Goal: Task Accomplishment & Management: Use online tool/utility

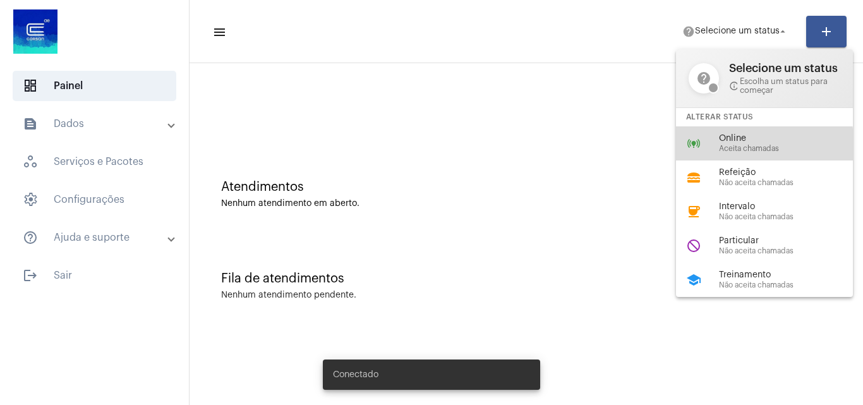
click at [738, 145] on span "Aceita chamadas" at bounding box center [791, 149] width 144 height 8
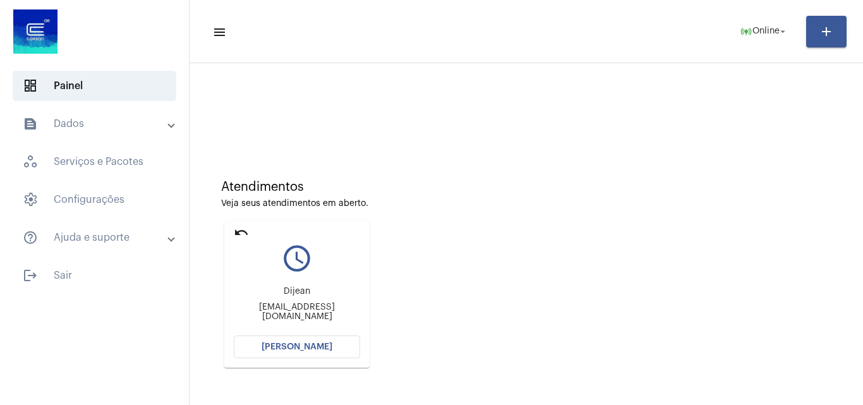
click at [329, 345] on span "[PERSON_NAME]" at bounding box center [297, 347] width 71 height 9
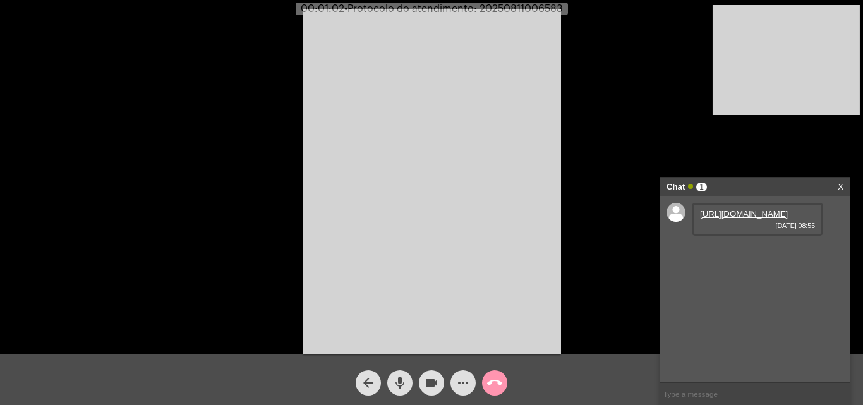
click at [725, 219] on link "https://neft-transfer-bucket.s3.amazonaws.com/temp-ab5c76a7-242b-dd16-f42e-cd33…" at bounding box center [744, 213] width 88 height 9
click at [390, 379] on button "mic" at bounding box center [399, 382] width 25 height 25
click at [403, 378] on mat-icon "mic_off" at bounding box center [400, 382] width 15 height 15
click at [401, 377] on mat-icon "mic" at bounding box center [400, 382] width 15 height 15
click at [405, 386] on mat-icon "mic_off" at bounding box center [400, 382] width 15 height 15
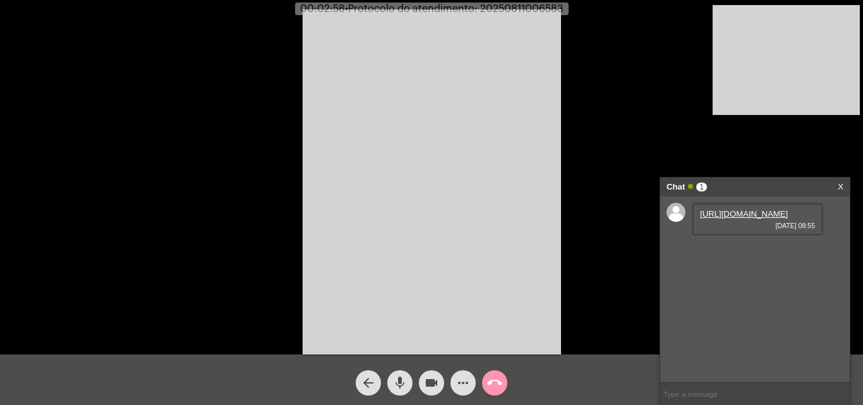
click at [405, 381] on mat-icon "mic" at bounding box center [400, 382] width 15 height 15
click at [402, 382] on mat-icon "mic_off" at bounding box center [400, 382] width 15 height 15
click at [404, 387] on mat-icon "mic" at bounding box center [400, 382] width 15 height 15
click at [424, 382] on mat-icon "videocam" at bounding box center [431, 382] width 15 height 15
click at [397, 379] on mat-icon "mic_off" at bounding box center [400, 382] width 15 height 15
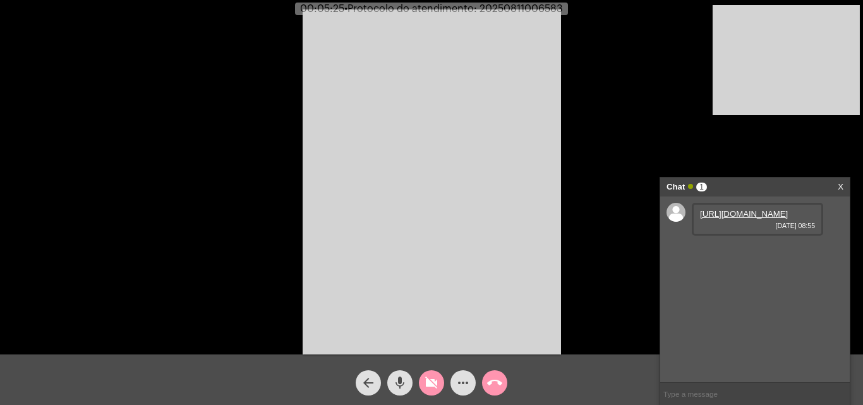
click at [401, 386] on mat-icon "mic" at bounding box center [400, 382] width 15 height 15
click at [398, 388] on mat-icon "mic_off" at bounding box center [400, 382] width 15 height 15
click at [430, 382] on mat-icon "videocam_off" at bounding box center [431, 382] width 15 height 15
drag, startPoint x: 399, startPoint y: 377, endPoint x: 438, endPoint y: 387, distance: 40.6
click at [399, 378] on mat-icon "mic" at bounding box center [400, 382] width 15 height 15
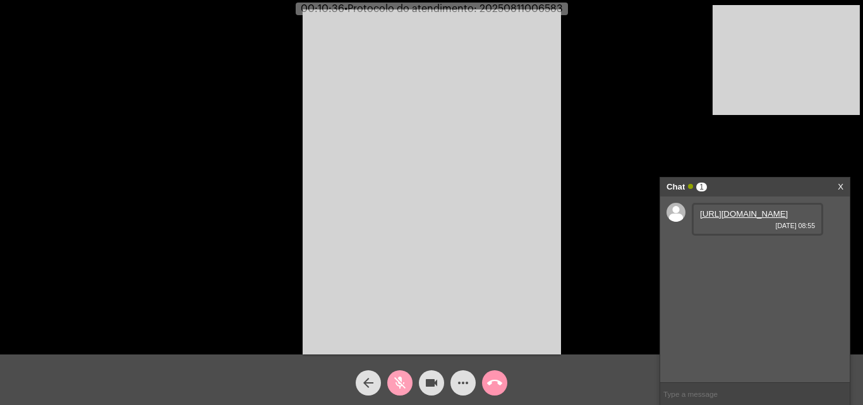
click at [438, 387] on mat-icon "videocam" at bounding box center [431, 382] width 15 height 15
click at [395, 382] on mat-icon "mic_off" at bounding box center [400, 382] width 15 height 15
click at [398, 379] on mat-icon "mic" at bounding box center [400, 382] width 15 height 15
click at [401, 382] on mat-icon "mic_off" at bounding box center [400, 382] width 15 height 15
click at [443, 375] on div "videocam_off" at bounding box center [432, 380] width 32 height 32
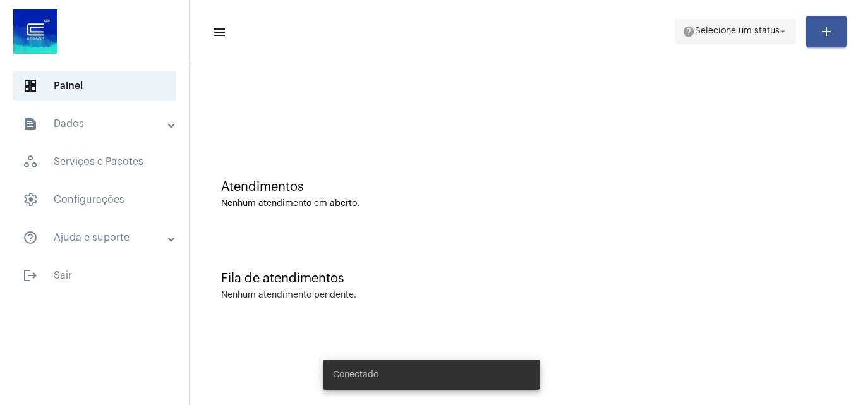
click at [762, 37] on span "help Selecione um status arrow_drop_down" at bounding box center [736, 31] width 106 height 23
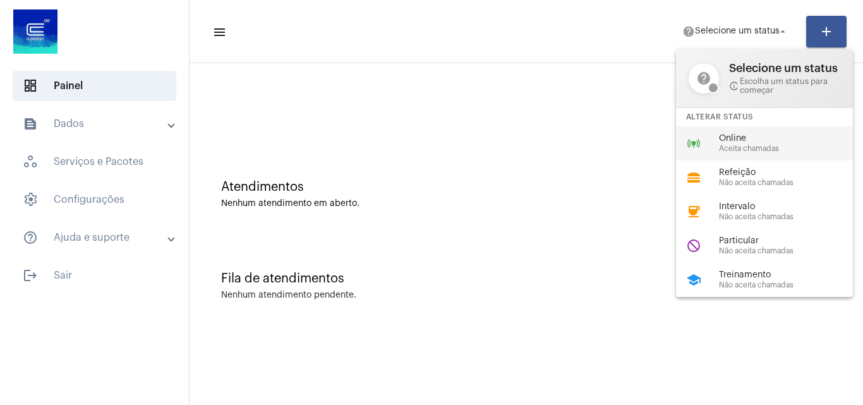
click at [767, 134] on span "Online" at bounding box center [791, 138] width 144 height 9
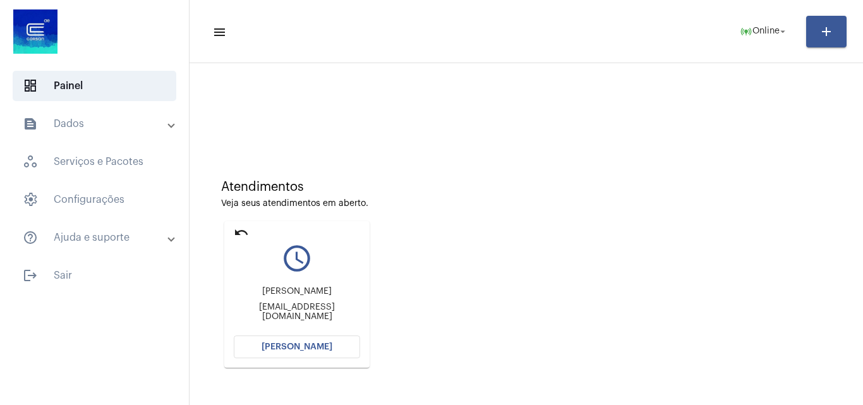
click at [238, 224] on mat-card "undo query_builder [PERSON_NAME] [EMAIL_ADDRESS][DOMAIN_NAME] [PERSON_NAME]" at bounding box center [296, 294] width 145 height 147
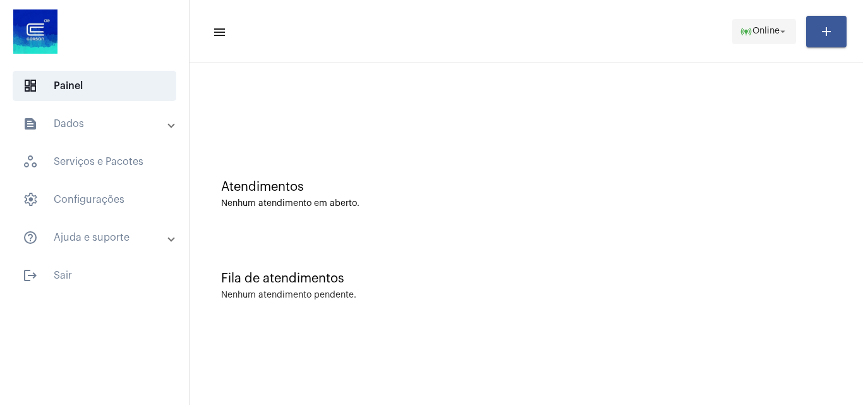
click at [771, 34] on span "Online" at bounding box center [766, 31] width 27 height 9
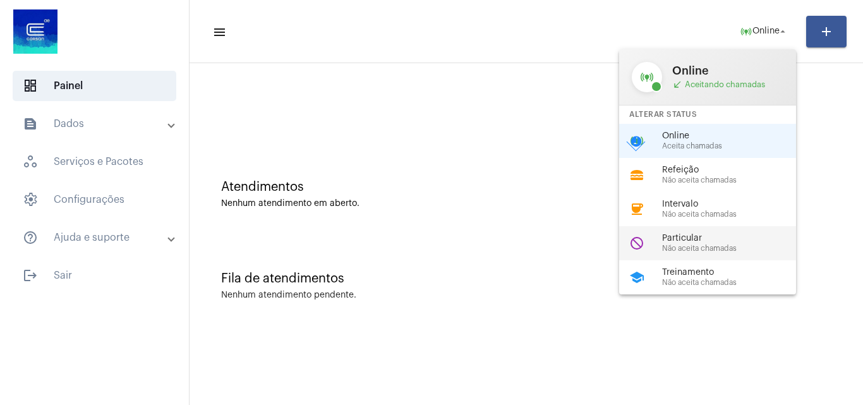
click at [711, 242] on span "Particular" at bounding box center [734, 238] width 144 height 9
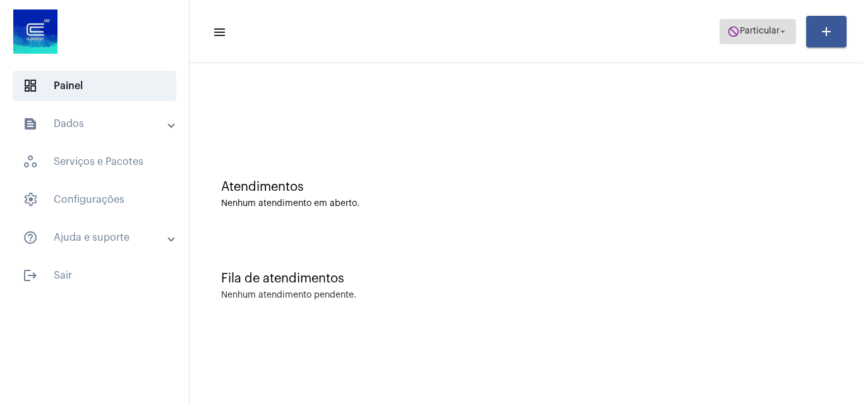
click at [753, 33] on span "Particular" at bounding box center [760, 31] width 40 height 9
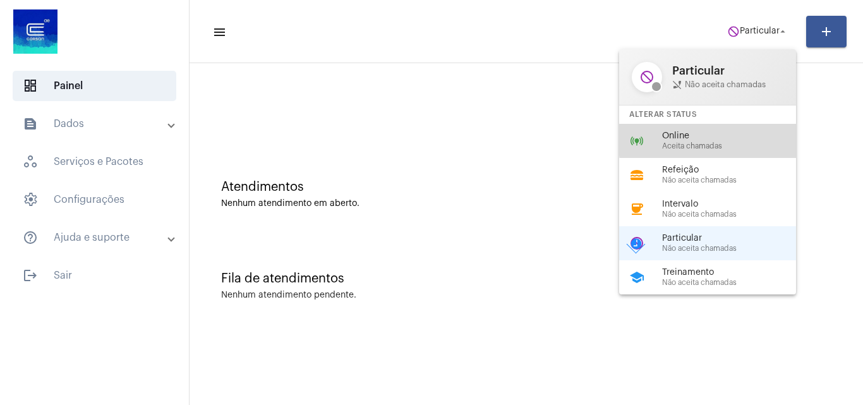
click at [721, 140] on span "Online" at bounding box center [734, 135] width 144 height 9
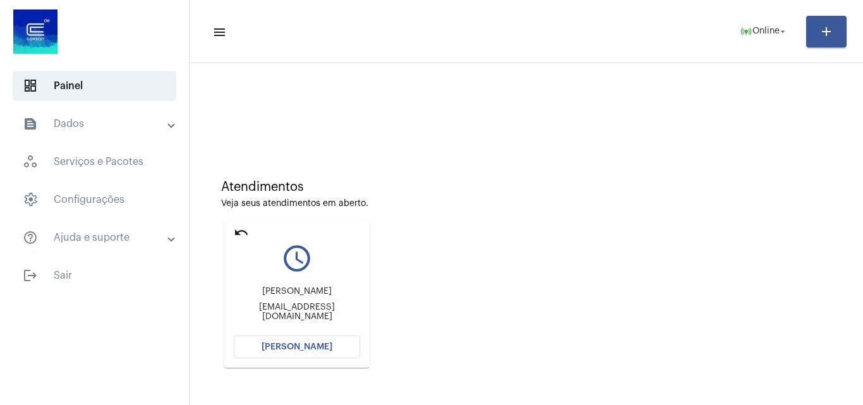
click at [312, 346] on span "[PERSON_NAME]" at bounding box center [297, 347] width 71 height 9
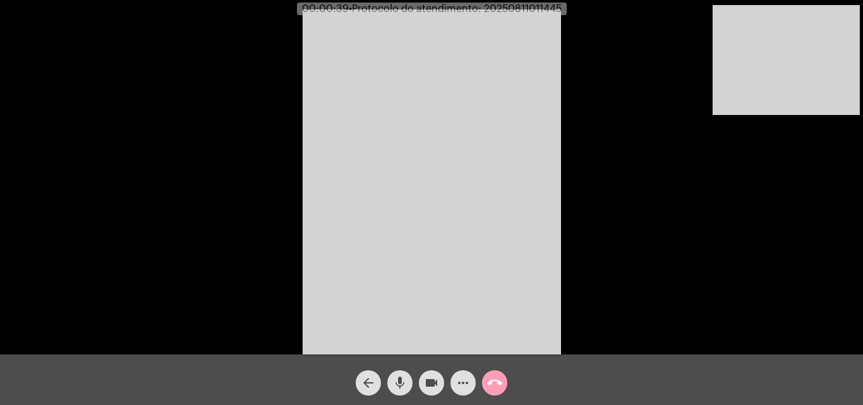
click at [496, 384] on mat-icon "call_end" at bounding box center [494, 382] width 15 height 15
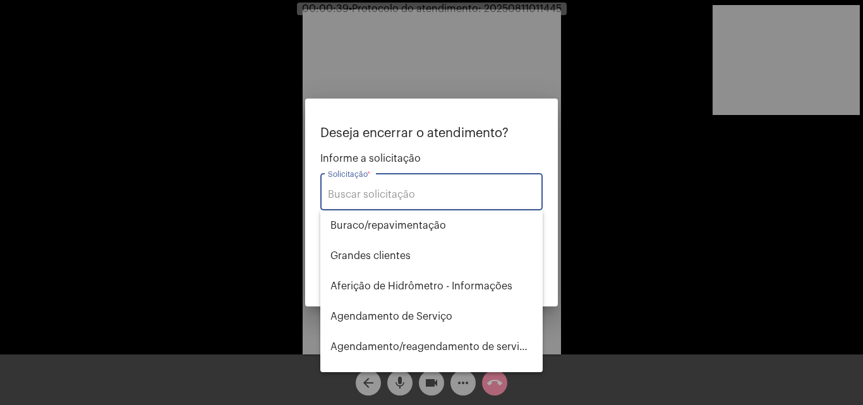
click at [428, 196] on input "Solicitação *" at bounding box center [431, 194] width 207 height 11
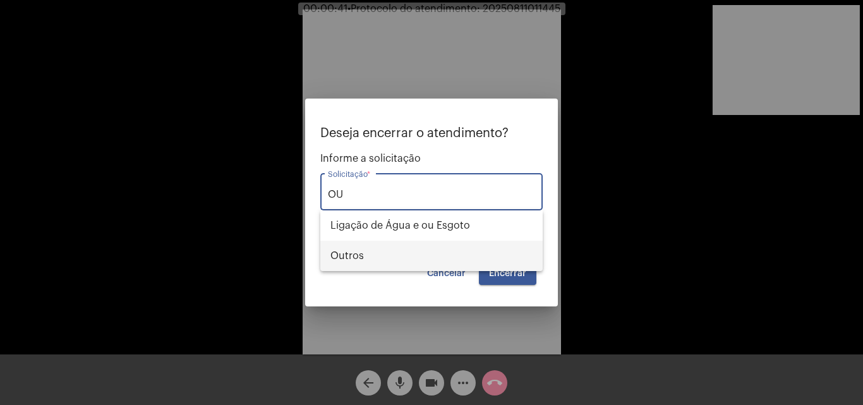
click at [382, 245] on span "Outros" at bounding box center [432, 256] width 202 height 30
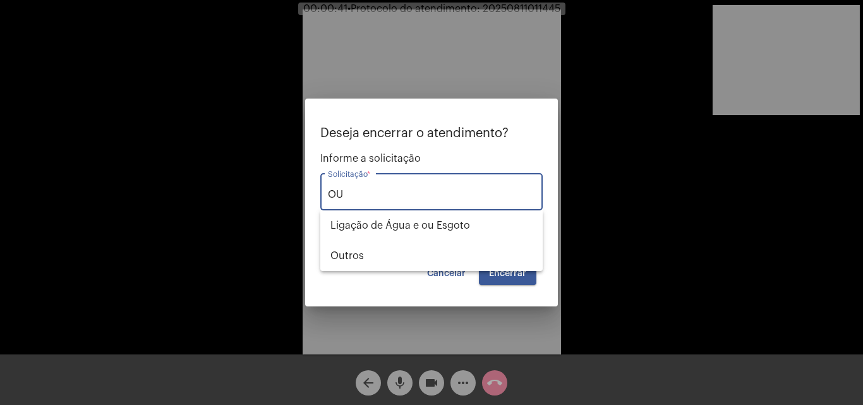
type input "Outros"
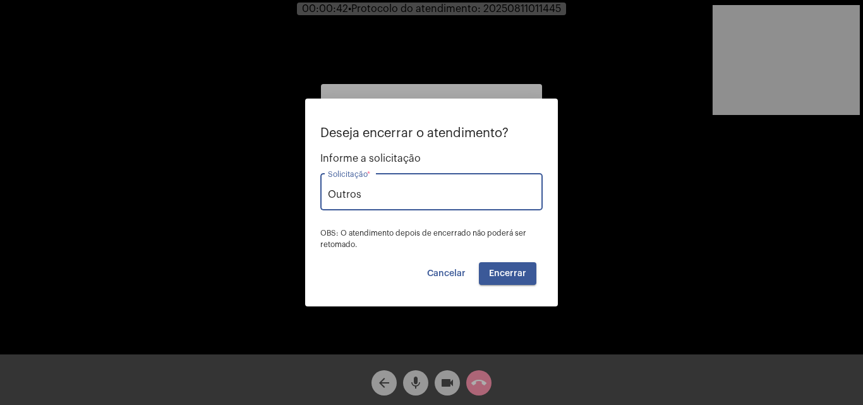
click at [501, 265] on button "Encerrar" at bounding box center [508, 273] width 58 height 23
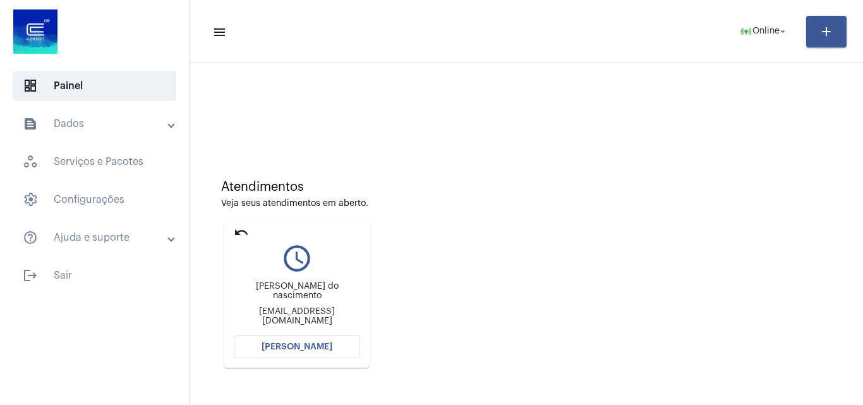
click at [325, 343] on span "[PERSON_NAME]" at bounding box center [297, 347] width 71 height 9
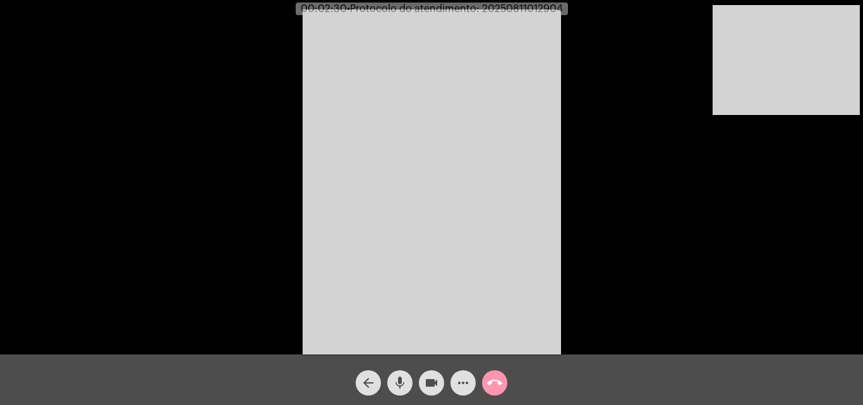
click at [498, 385] on mat-icon "call_end" at bounding box center [494, 382] width 15 height 15
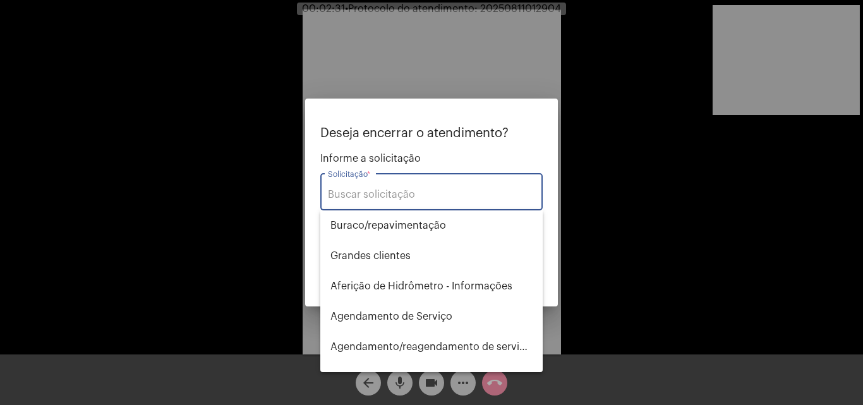
click at [480, 194] on input "Solicitação *" at bounding box center [431, 194] width 207 height 11
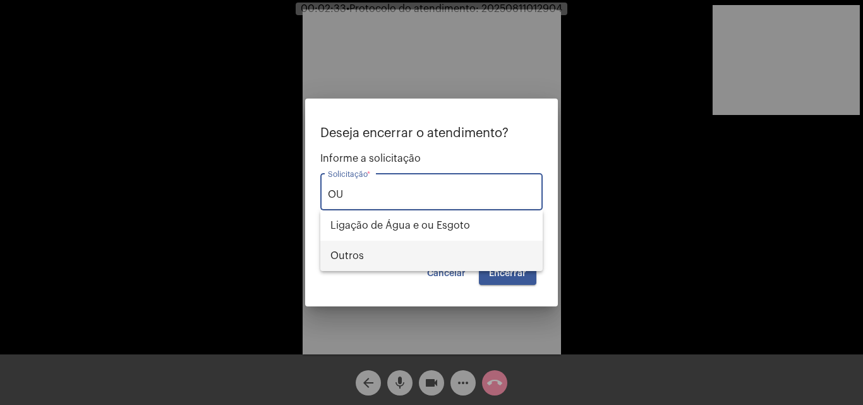
click at [434, 259] on span "Outros" at bounding box center [432, 256] width 202 height 30
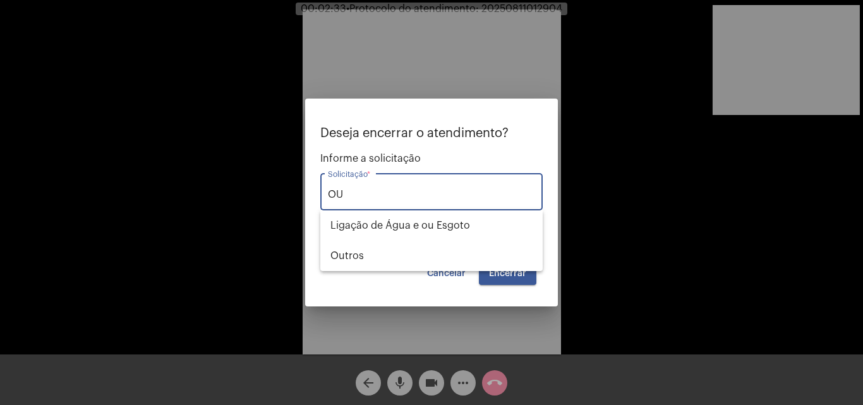
type input "Outros"
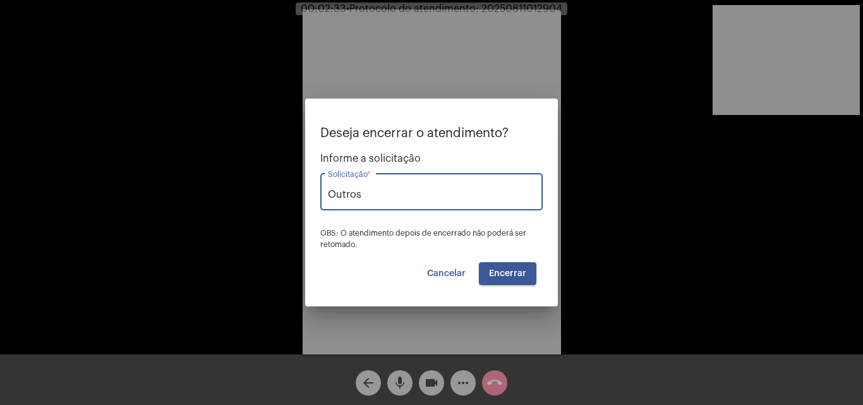
click at [506, 272] on span "Encerrar" at bounding box center [507, 273] width 37 height 9
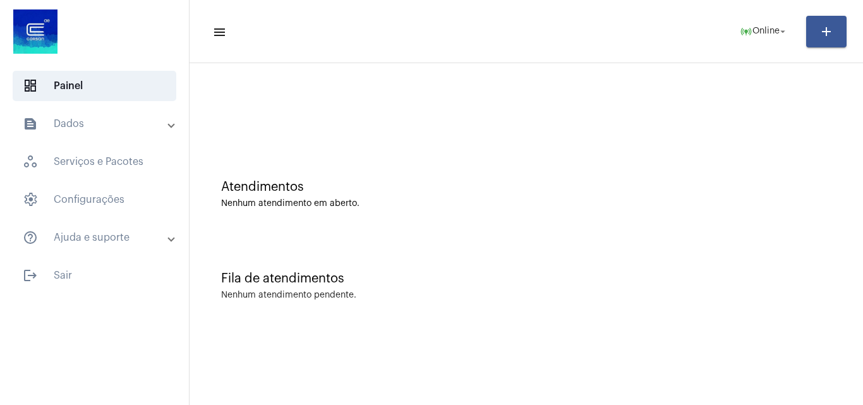
click at [793, 305] on div "Fila de atendimentos Nenhum atendimento pendente." at bounding box center [526, 280] width 661 height 92
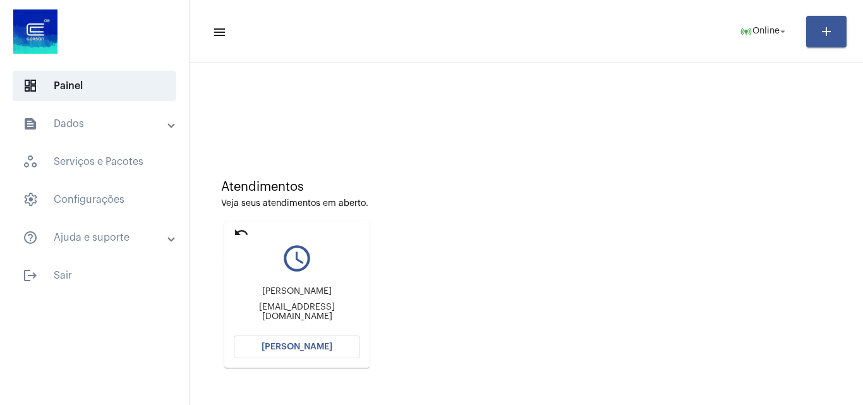
click at [237, 229] on mat-icon "undo" at bounding box center [241, 232] width 15 height 15
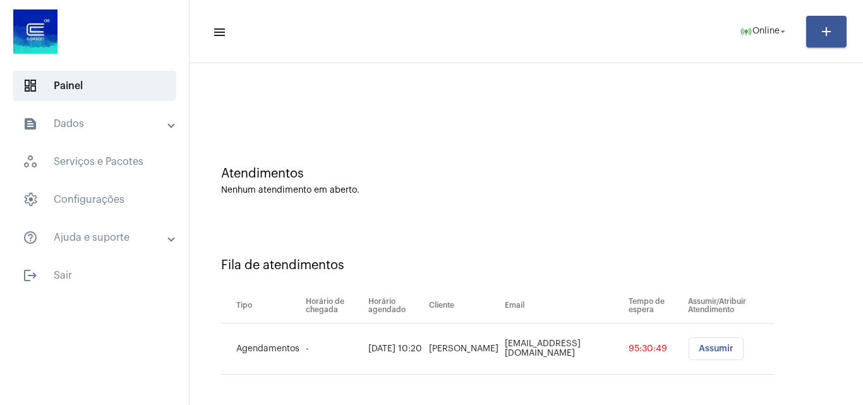
scroll to position [17, 0]
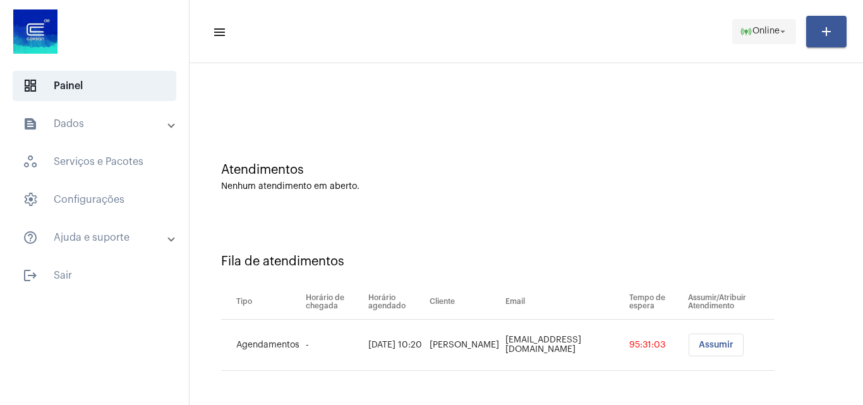
click at [774, 40] on span "online_prediction Online arrow_drop_down" at bounding box center [764, 31] width 49 height 23
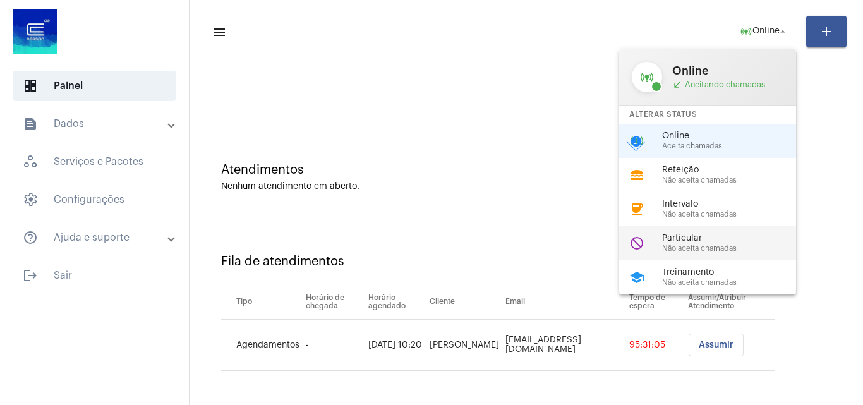
click at [728, 251] on span "Não aceita chamadas" at bounding box center [734, 249] width 144 height 8
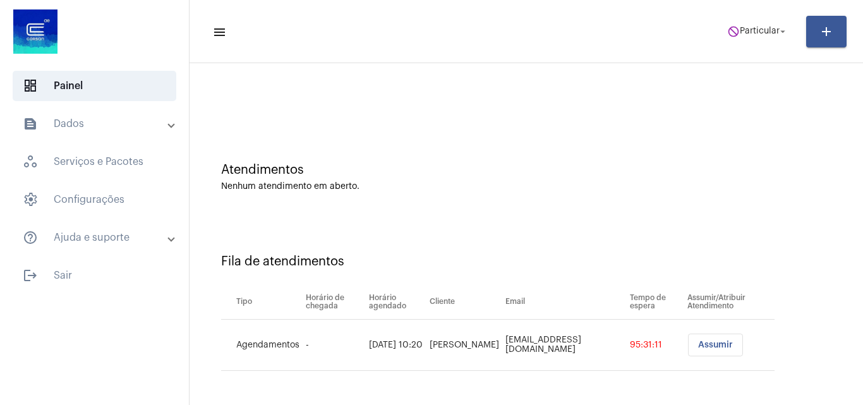
scroll to position [0, 0]
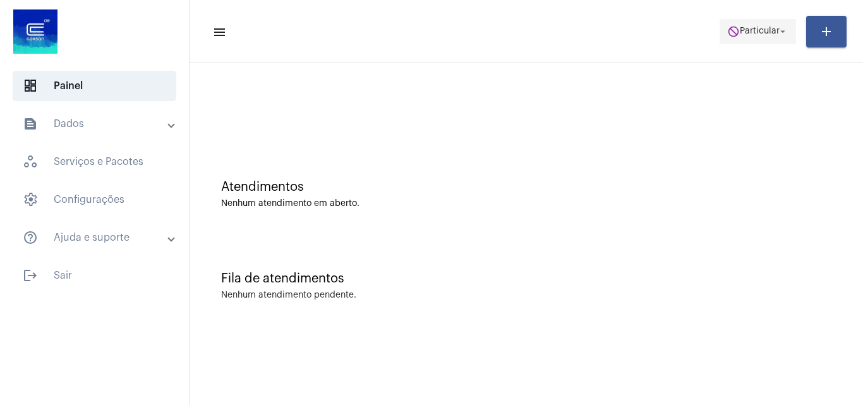
click at [741, 35] on span "Particular" at bounding box center [760, 31] width 40 height 9
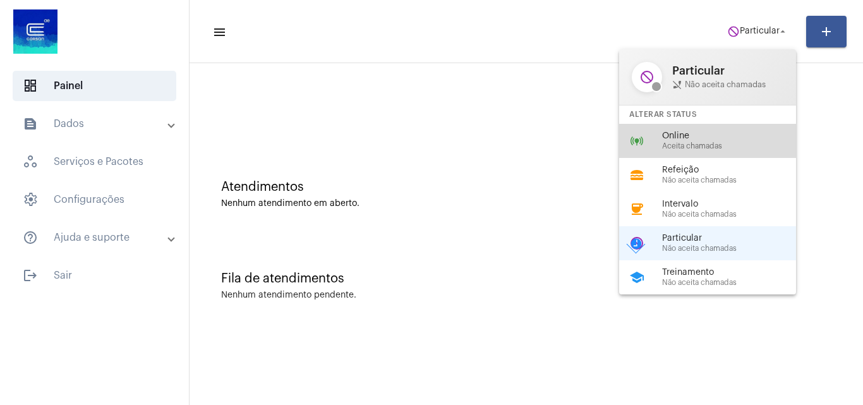
click at [706, 147] on span "Aceita chamadas" at bounding box center [734, 146] width 144 height 8
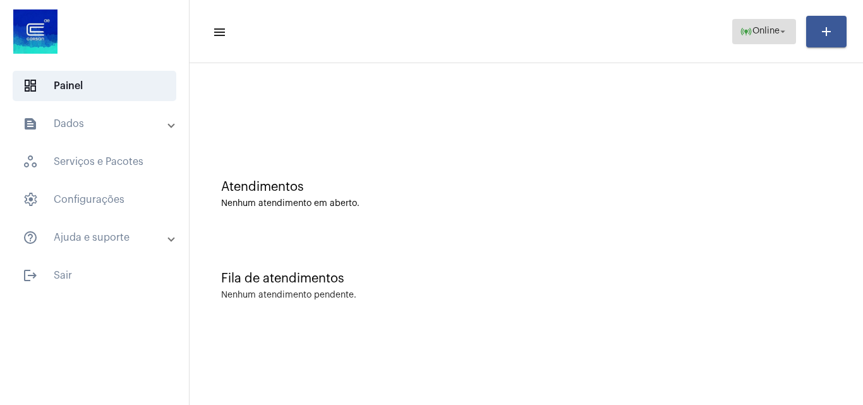
click at [772, 26] on span "online_prediction Online arrow_drop_down" at bounding box center [764, 31] width 49 height 23
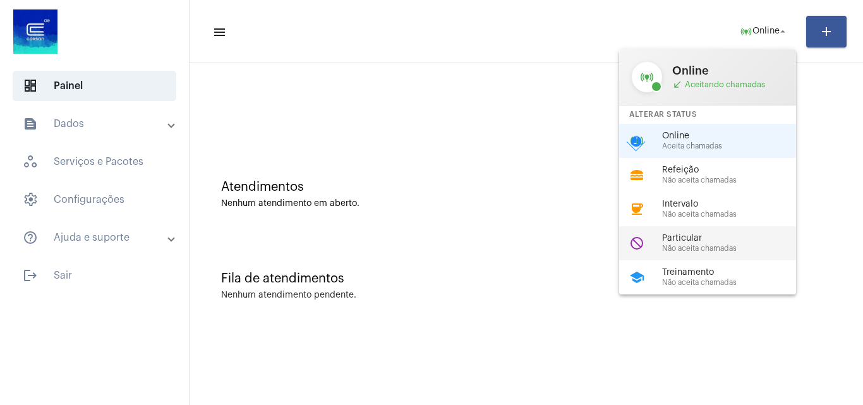
click at [719, 247] on span "Não aceita chamadas" at bounding box center [734, 249] width 144 height 8
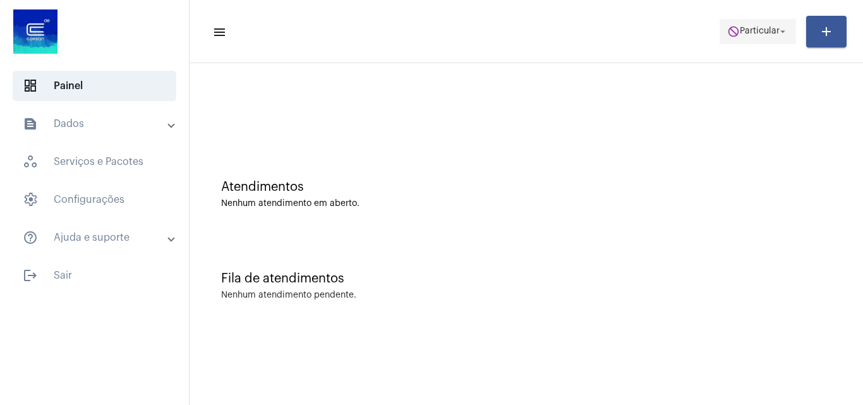
click at [779, 32] on mat-icon "arrow_drop_down" at bounding box center [782, 31] width 11 height 11
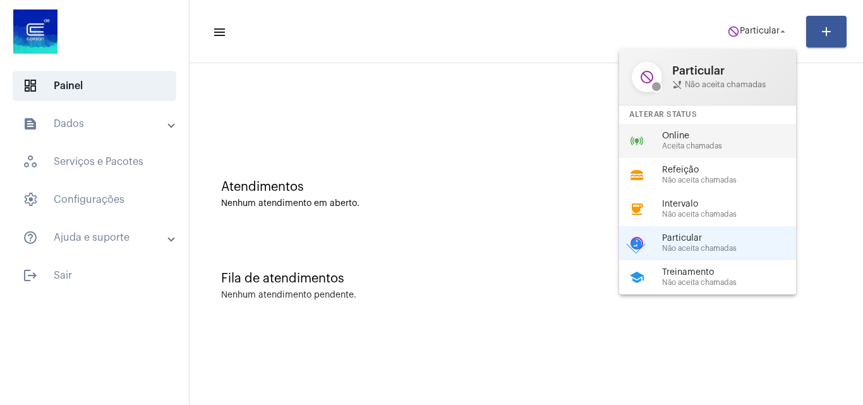
click at [695, 145] on span "Aceita chamadas" at bounding box center [734, 146] width 144 height 8
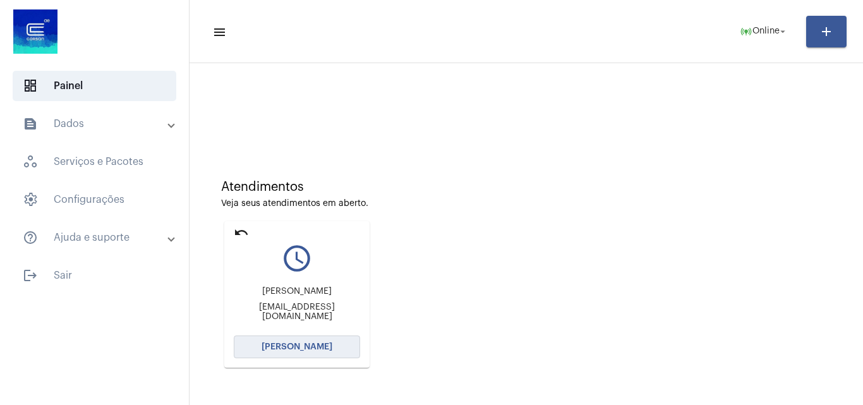
click at [346, 350] on button "[PERSON_NAME]" at bounding box center [297, 347] width 126 height 23
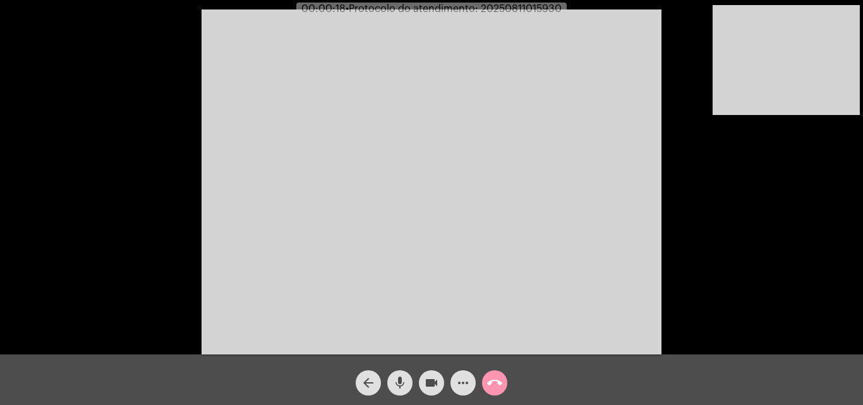
click at [501, 382] on mat-icon "call_end" at bounding box center [494, 382] width 15 height 15
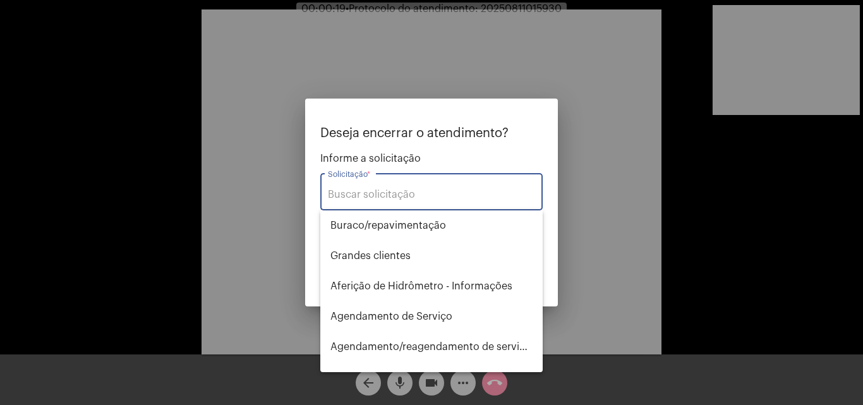
click at [452, 197] on input "Solicitação *" at bounding box center [431, 194] width 207 height 11
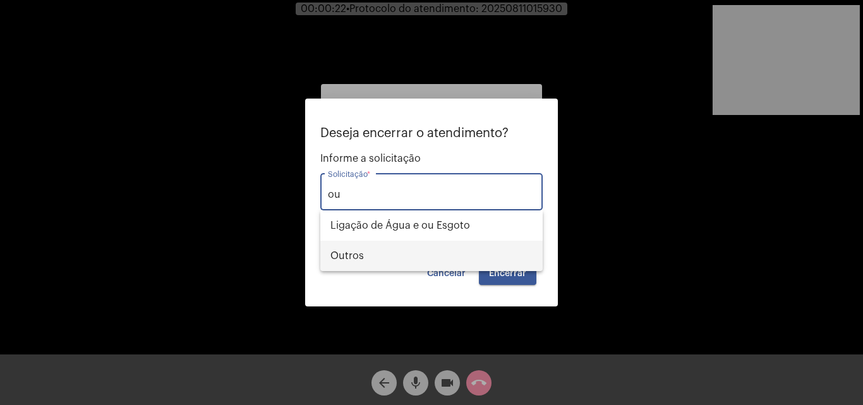
click at [399, 250] on span "Outros" at bounding box center [432, 256] width 202 height 30
type input "Outros"
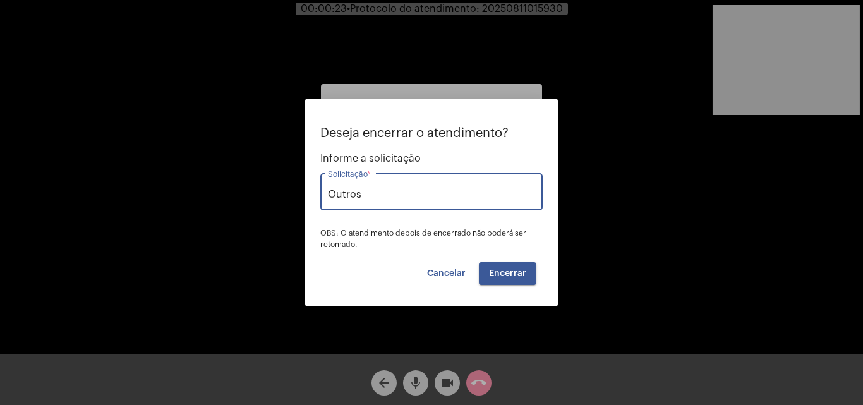
click at [490, 265] on button "Encerrar" at bounding box center [508, 273] width 58 height 23
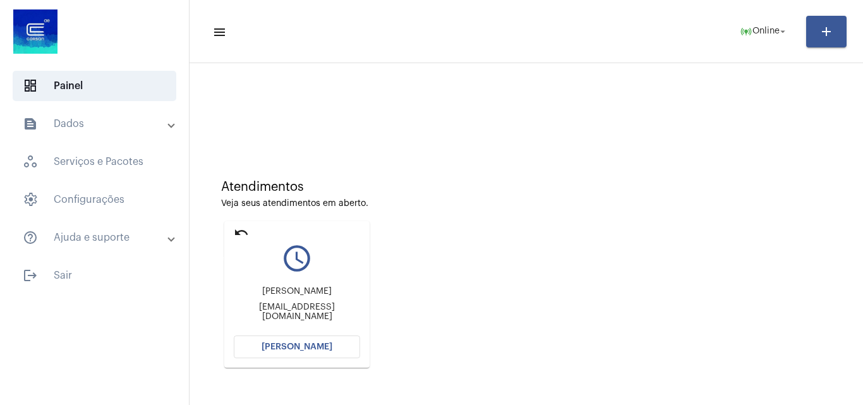
click at [243, 234] on mat-icon "undo" at bounding box center [241, 232] width 15 height 15
click at [243, 232] on mat-icon "undo" at bounding box center [241, 232] width 15 height 15
click at [245, 227] on mat-icon "undo" at bounding box center [241, 232] width 15 height 15
click at [248, 233] on mat-icon "undo" at bounding box center [241, 232] width 15 height 15
click at [243, 233] on mat-icon "undo" at bounding box center [241, 232] width 15 height 15
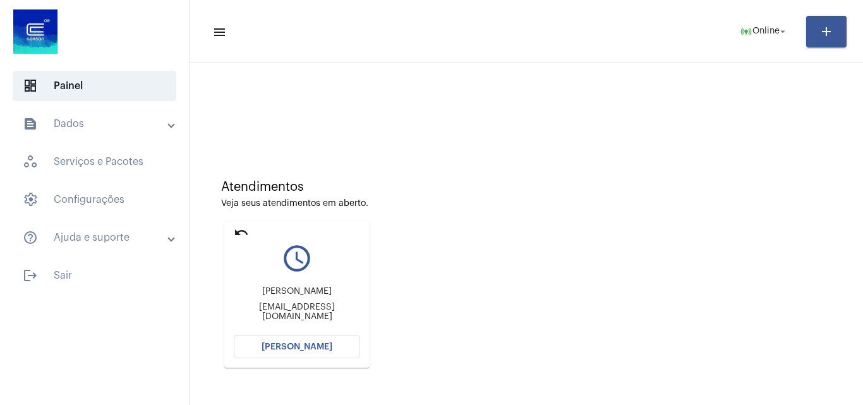
click at [241, 235] on mat-icon "undo" at bounding box center [241, 232] width 15 height 15
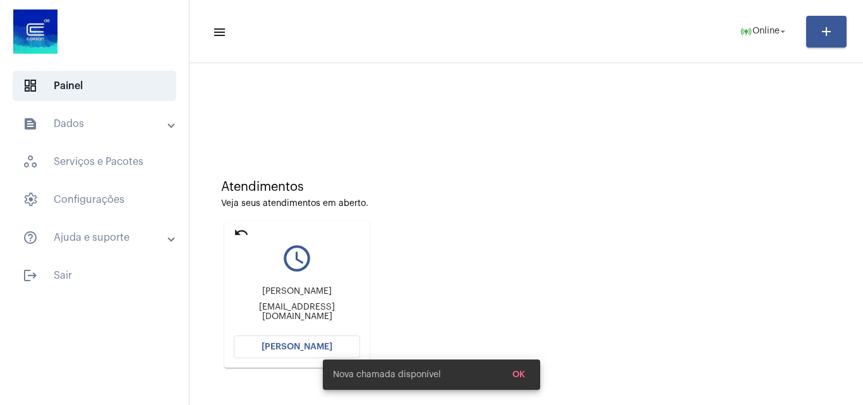
click at [247, 232] on mat-icon "undo" at bounding box center [241, 232] width 15 height 15
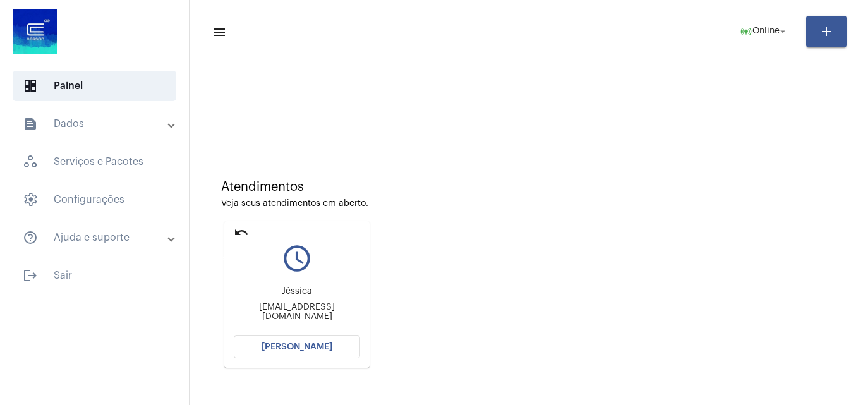
click at [243, 233] on mat-icon "undo" at bounding box center [241, 232] width 15 height 15
click at [241, 235] on mat-icon "undo" at bounding box center [241, 232] width 15 height 15
click at [336, 344] on button "[PERSON_NAME]" at bounding box center [297, 347] width 126 height 23
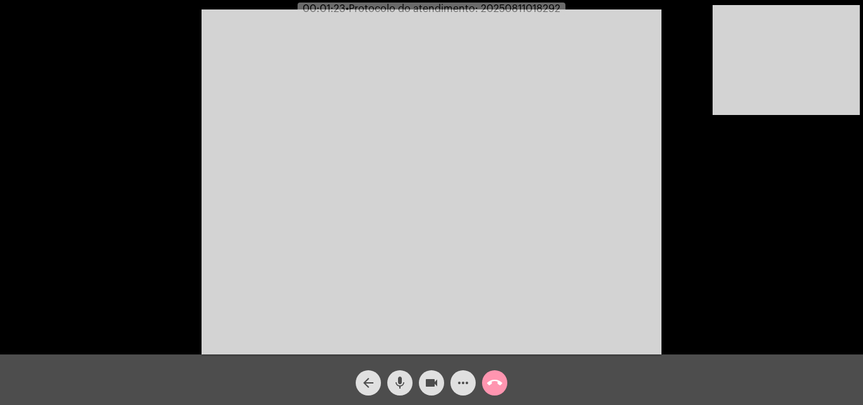
click at [685, 310] on div "Acessando Câmera e Microfone..." at bounding box center [431, 180] width 861 height 355
click at [394, 374] on span "mic" at bounding box center [400, 382] width 15 height 25
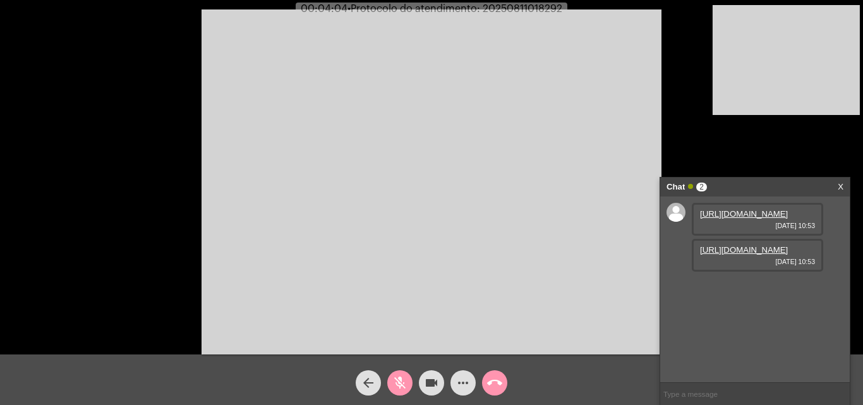
click at [397, 389] on mat-icon "mic_off" at bounding box center [400, 382] width 15 height 15
click at [725, 219] on link "[URL][DOMAIN_NAME]" at bounding box center [744, 213] width 88 height 9
click at [752, 255] on link "[URL][DOMAIN_NAME]" at bounding box center [744, 249] width 88 height 9
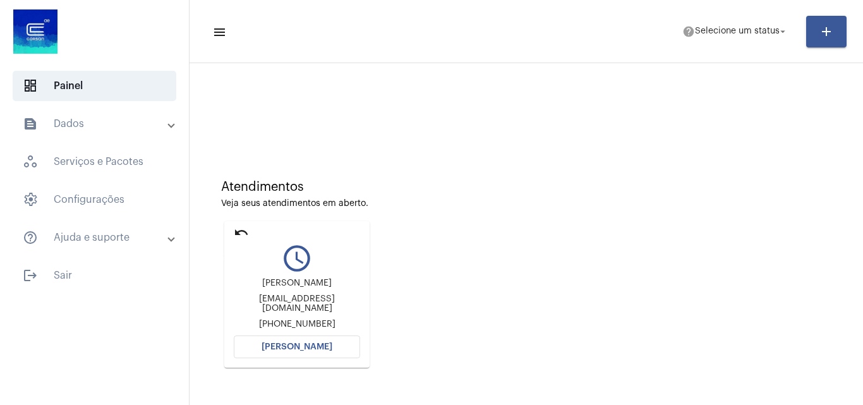
click at [247, 230] on mat-icon "undo" at bounding box center [241, 232] width 15 height 15
click at [239, 226] on mat-icon "undo" at bounding box center [241, 232] width 15 height 15
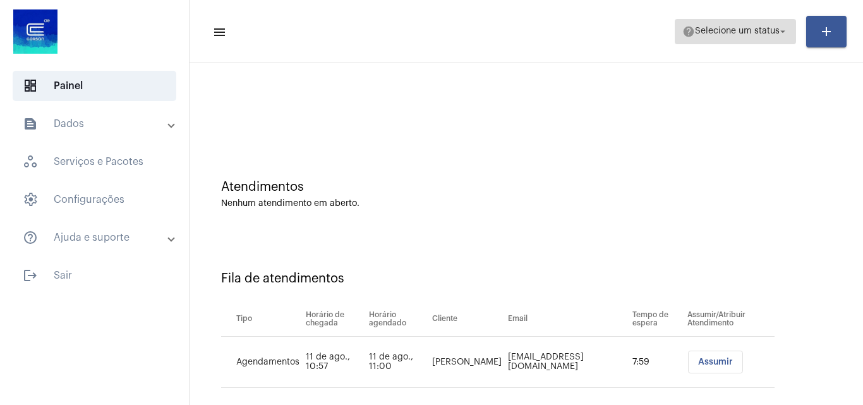
click at [765, 30] on span "Selecione um status" at bounding box center [737, 31] width 85 height 9
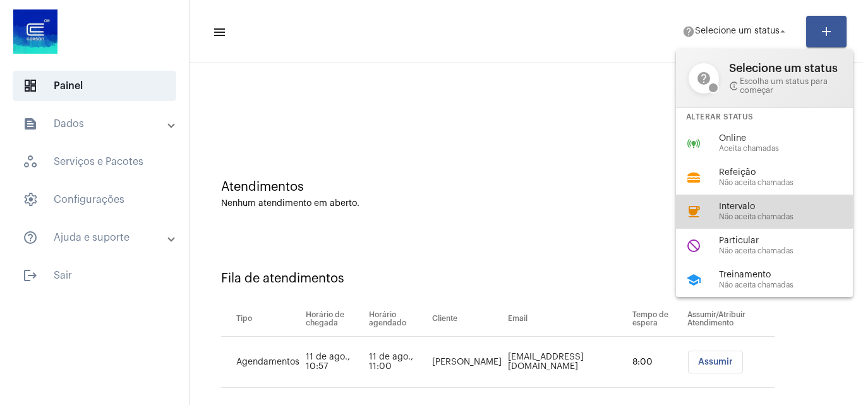
click at [757, 208] on span "Intervalo" at bounding box center [791, 206] width 144 height 9
